Goal: Task Accomplishment & Management: Use online tool/utility

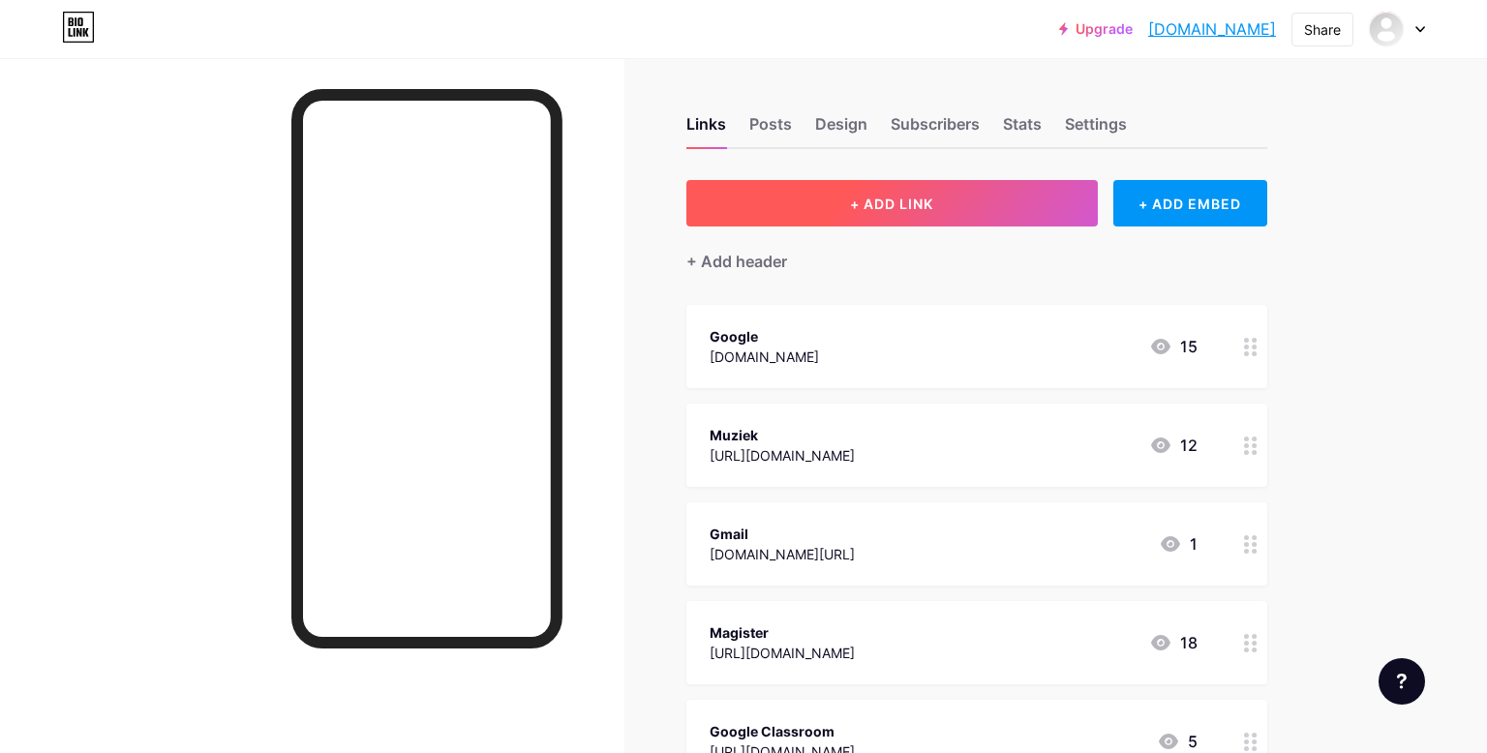
click at [926, 206] on span "+ ADD LINK" at bounding box center [891, 204] width 83 height 16
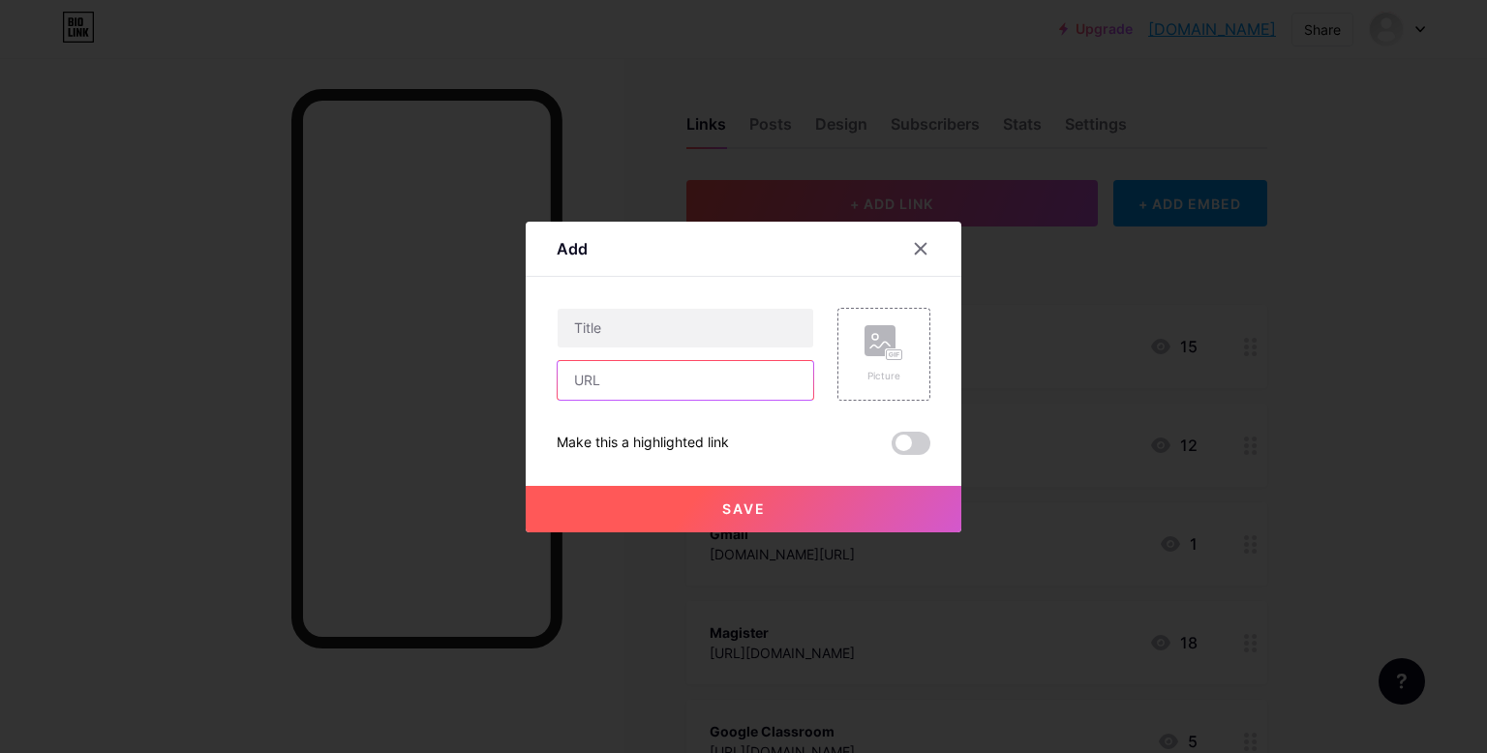
click at [680, 383] on input "text" at bounding box center [686, 380] width 256 height 39
paste input "[URL][DOMAIN_NAME]"
type input "[URL][DOMAIN_NAME]"
click at [634, 355] on div "[URL][DOMAIN_NAME]" at bounding box center [685, 354] width 257 height 93
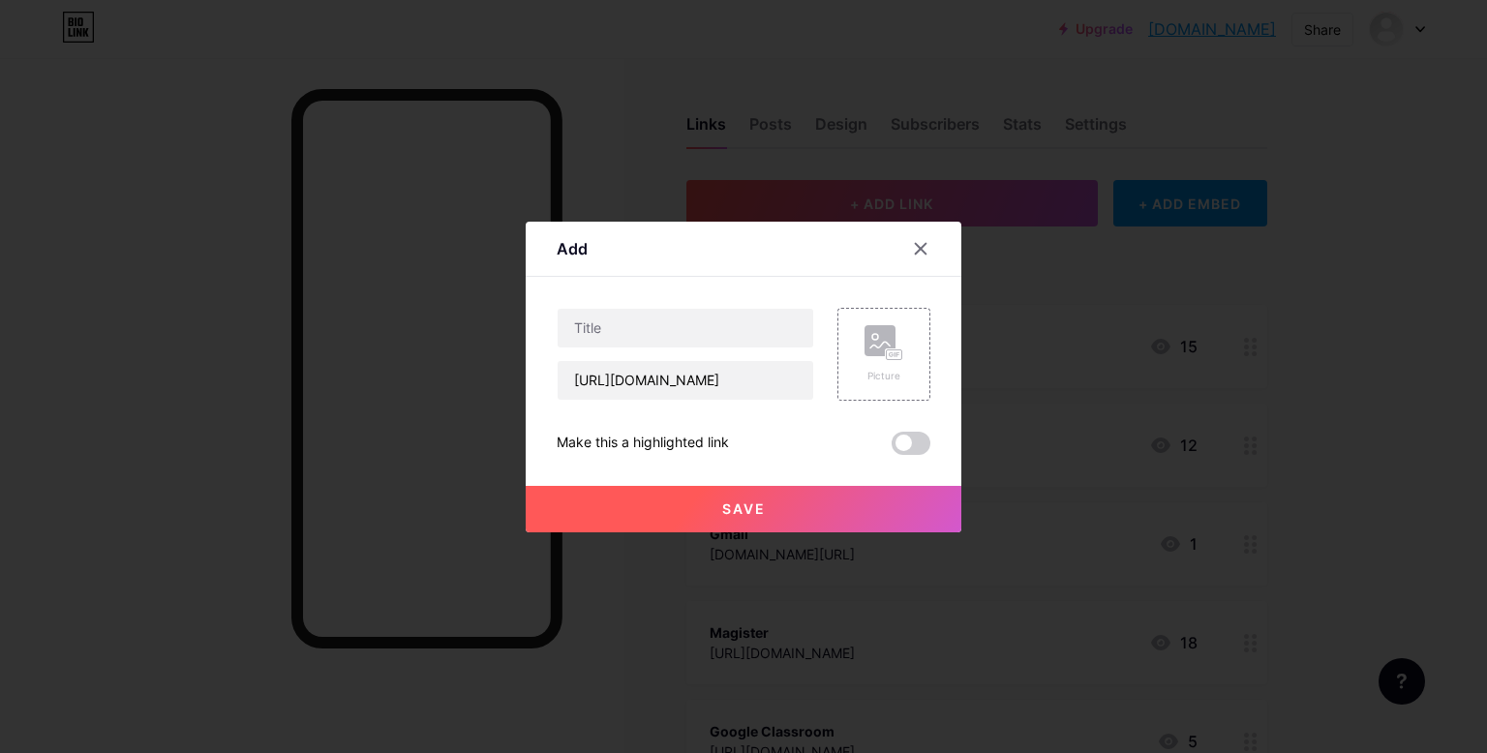
scroll to position [0, 0]
click at [611, 340] on input "text" at bounding box center [686, 328] width 256 height 39
type input "google drive"
click at [746, 519] on button "Save" at bounding box center [744, 509] width 436 height 46
